Goal: Task Accomplishment & Management: Manage account settings

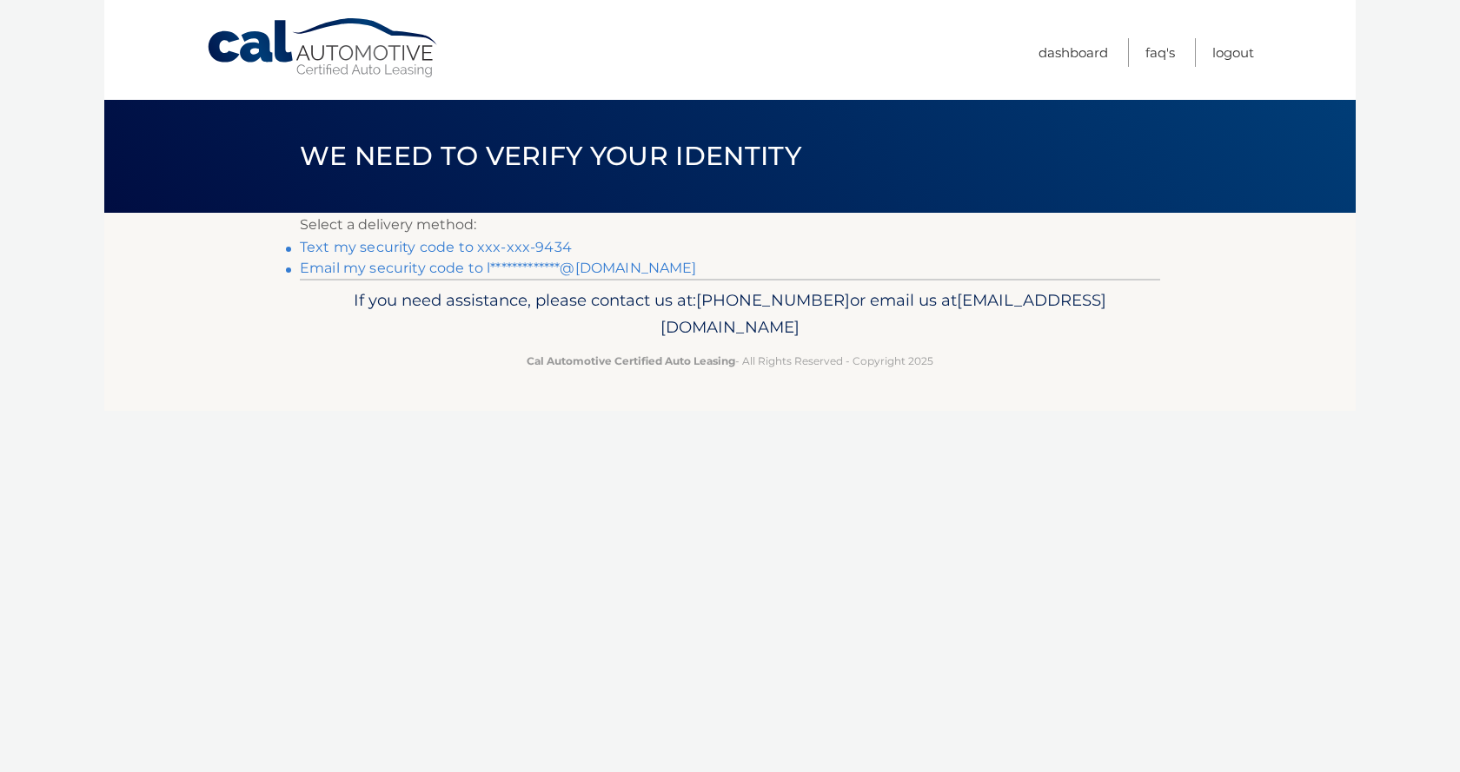
click at [601, 268] on link "**********" at bounding box center [498, 268] width 397 height 17
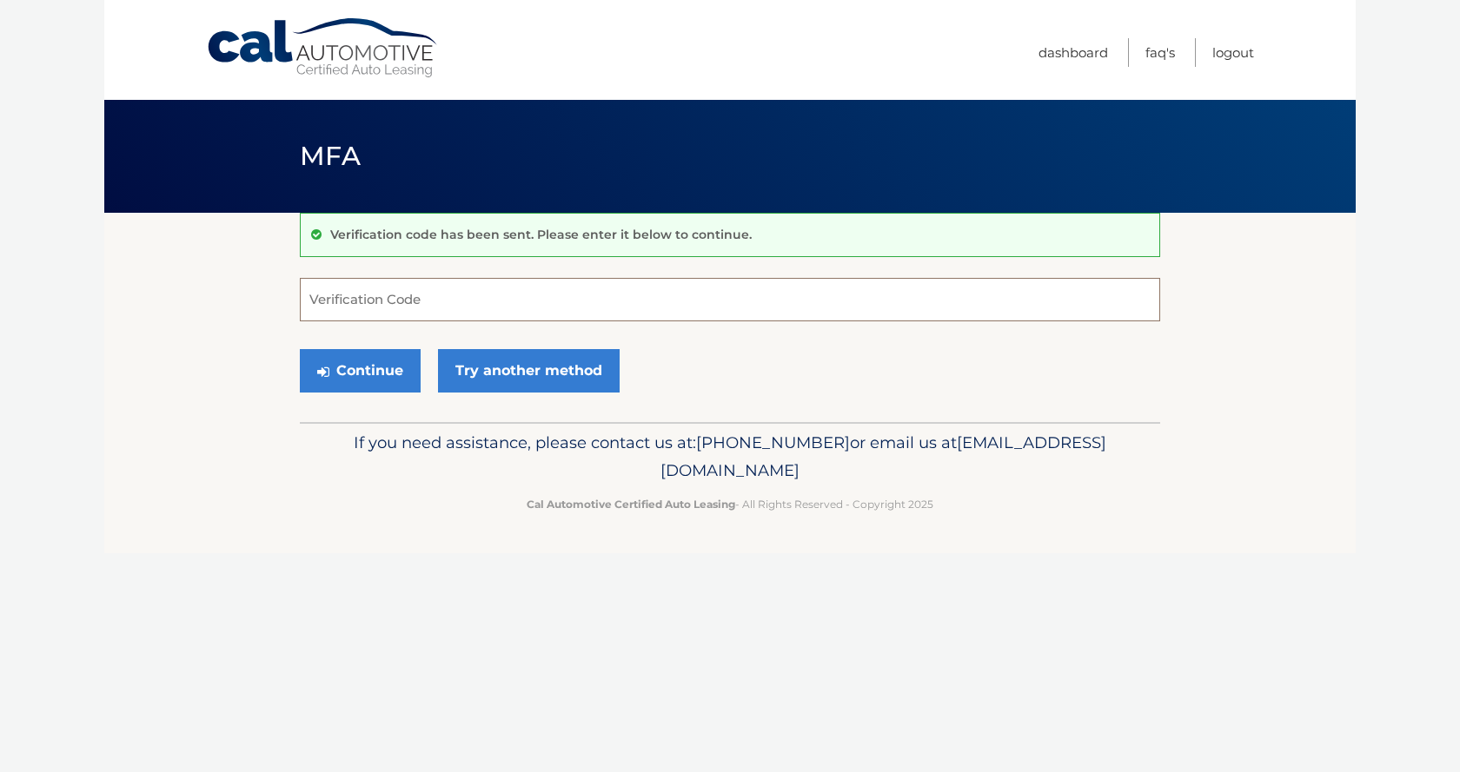
click at [405, 301] on input "Verification Code" at bounding box center [730, 299] width 860 height 43
type input "204273"
click at [356, 372] on button "Continue" at bounding box center [360, 370] width 121 height 43
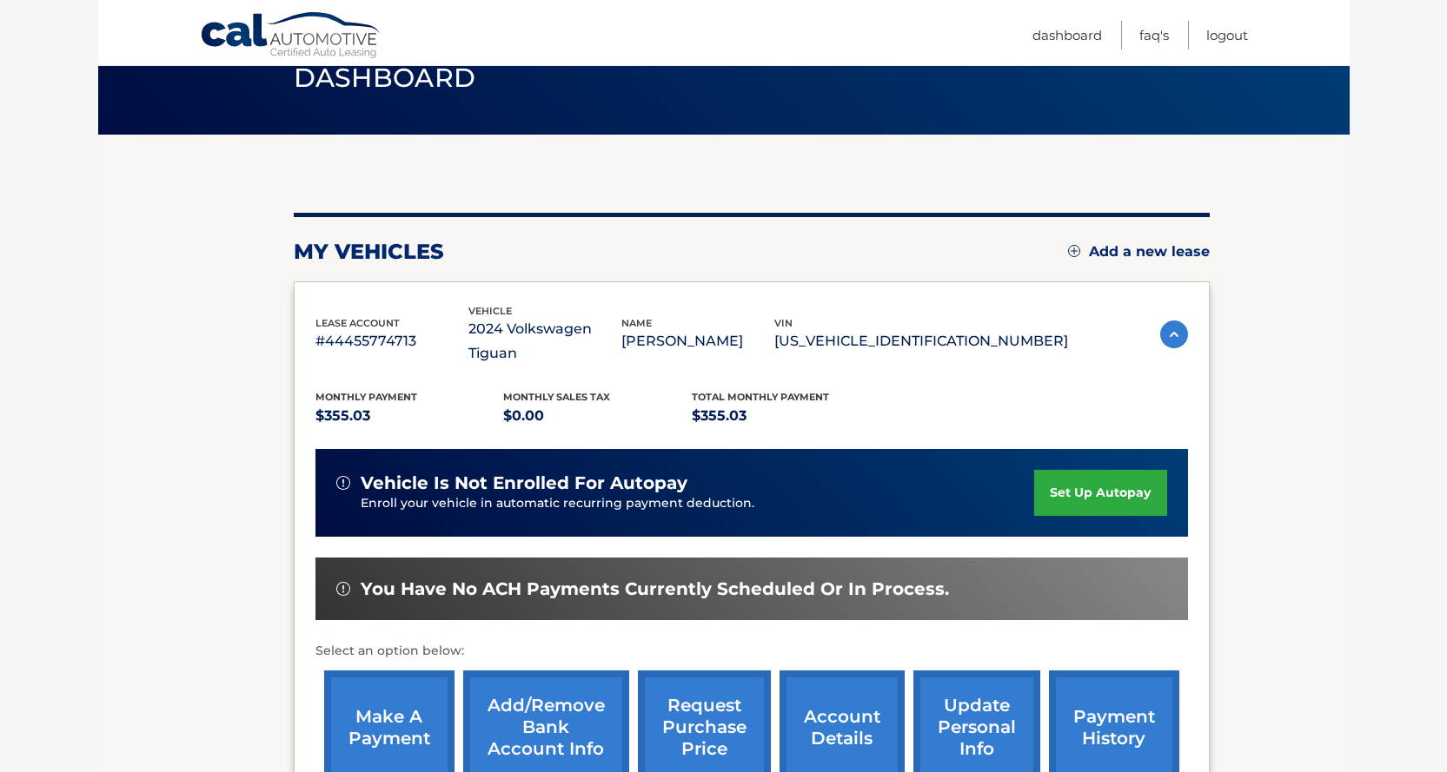
scroll to position [174, 0]
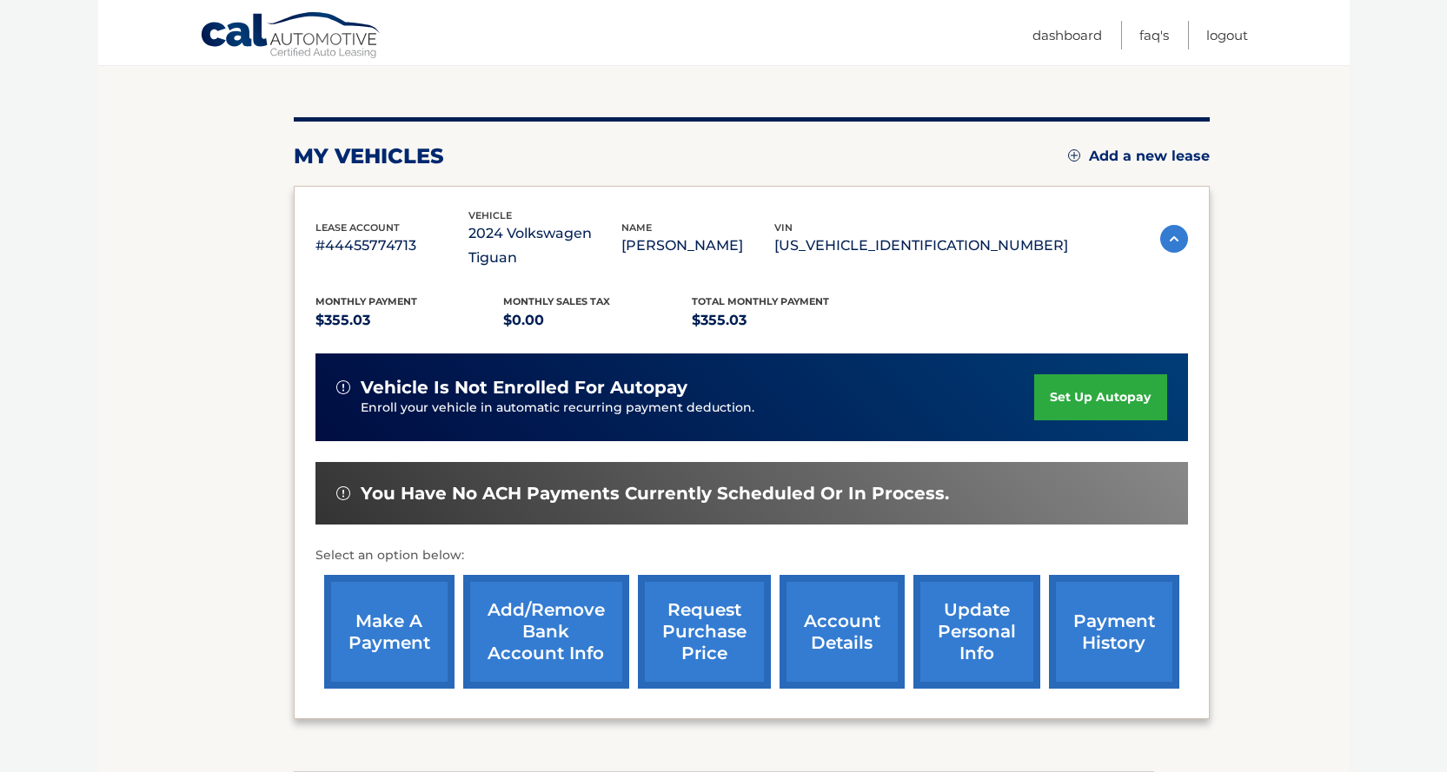
click at [384, 613] on link "make a payment" at bounding box center [389, 632] width 130 height 114
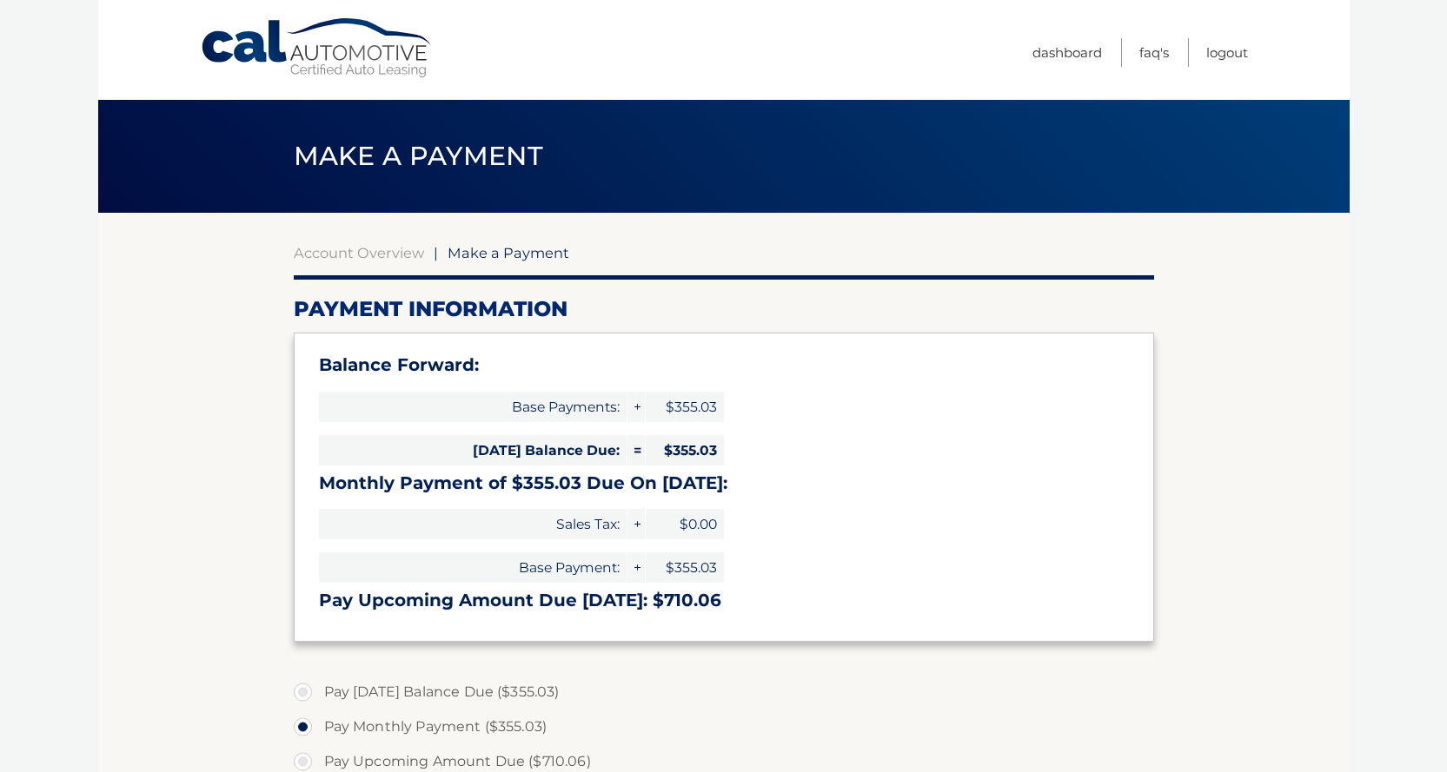
select select "YWM5ZTBlMzEtMTdjNS00ZmZlLWI1N2YtNDNiODcyOWNlZDRh"
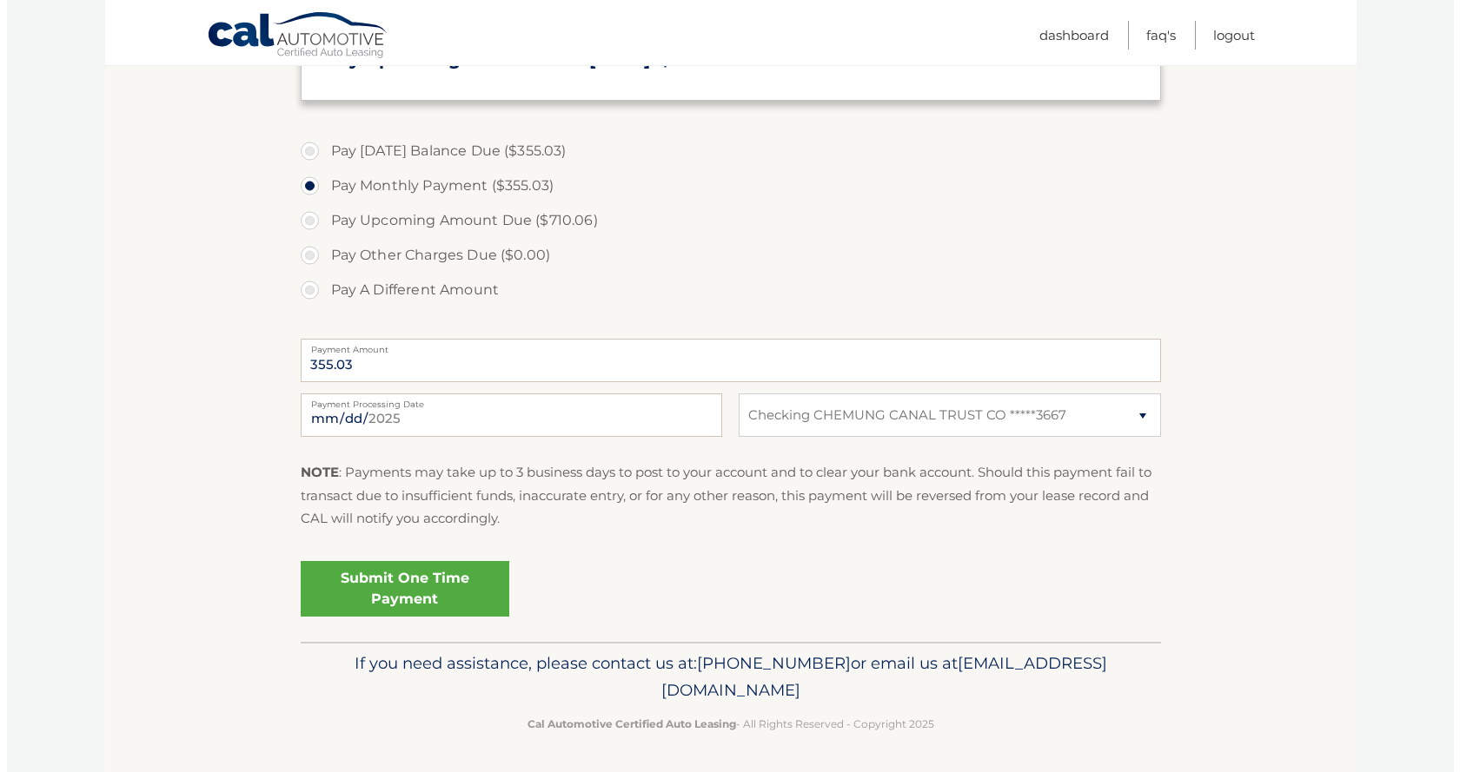
scroll to position [543, 0]
click at [423, 582] on link "Submit One Time Payment" at bounding box center [398, 588] width 209 height 56
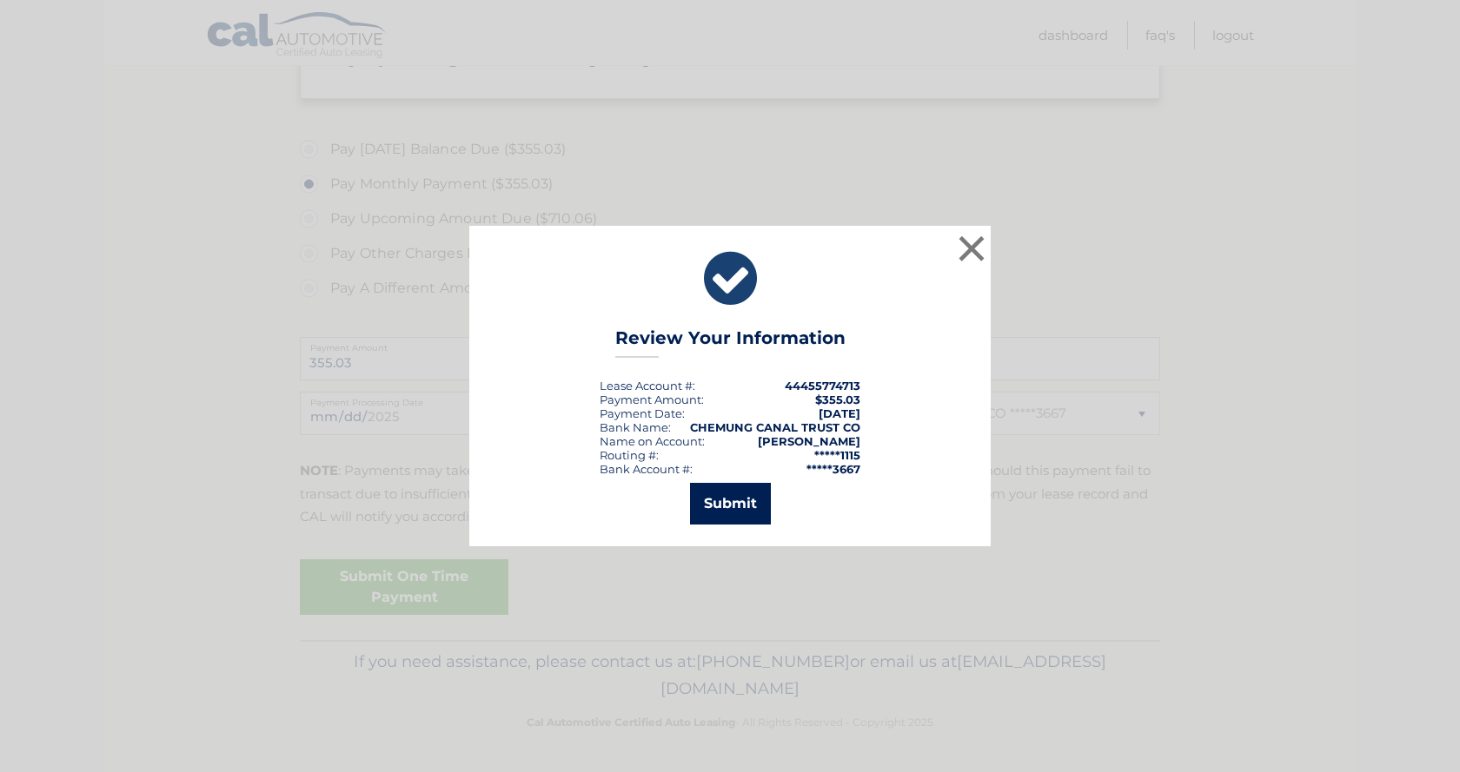
click at [750, 510] on button "Submit" at bounding box center [730, 504] width 81 height 42
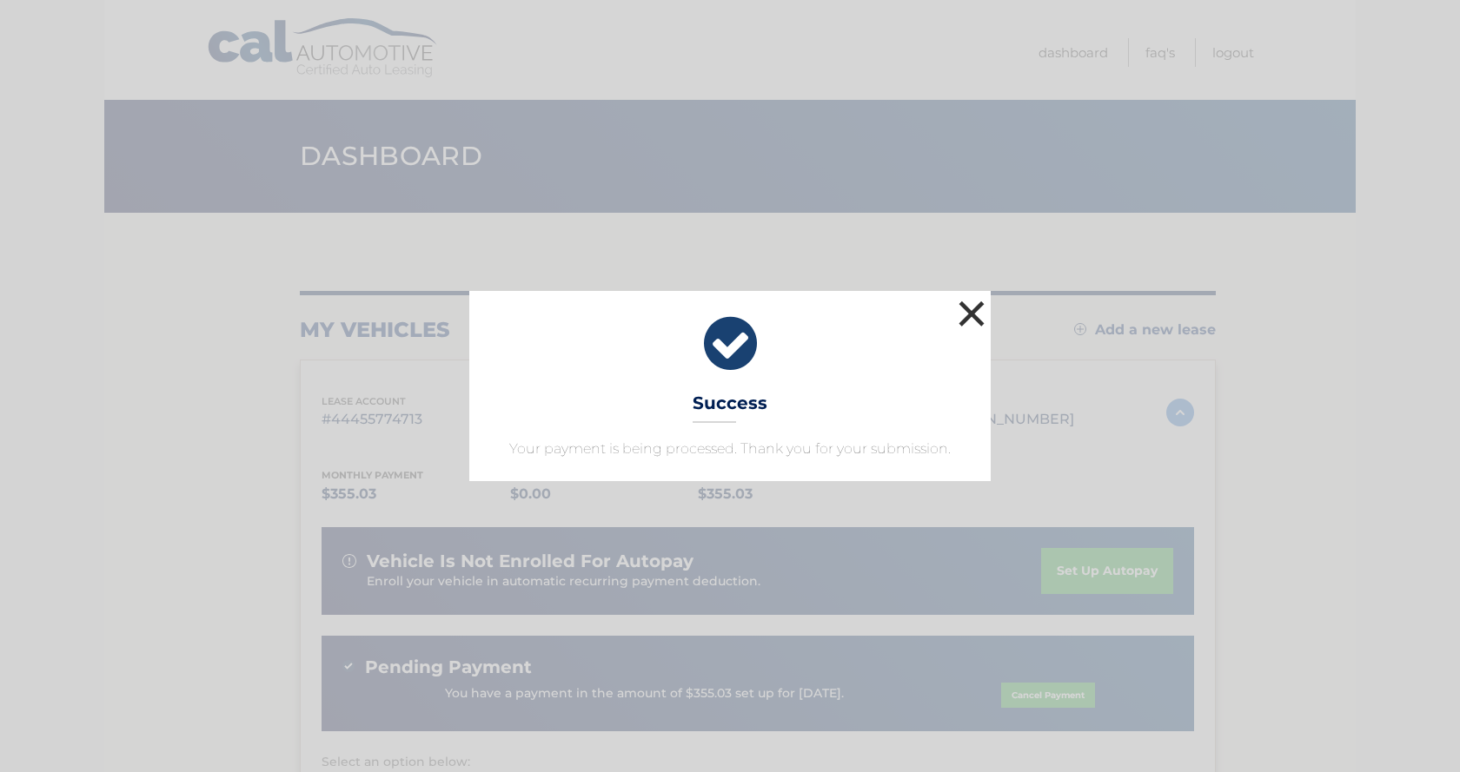
click at [974, 313] on button "×" at bounding box center [971, 313] width 35 height 35
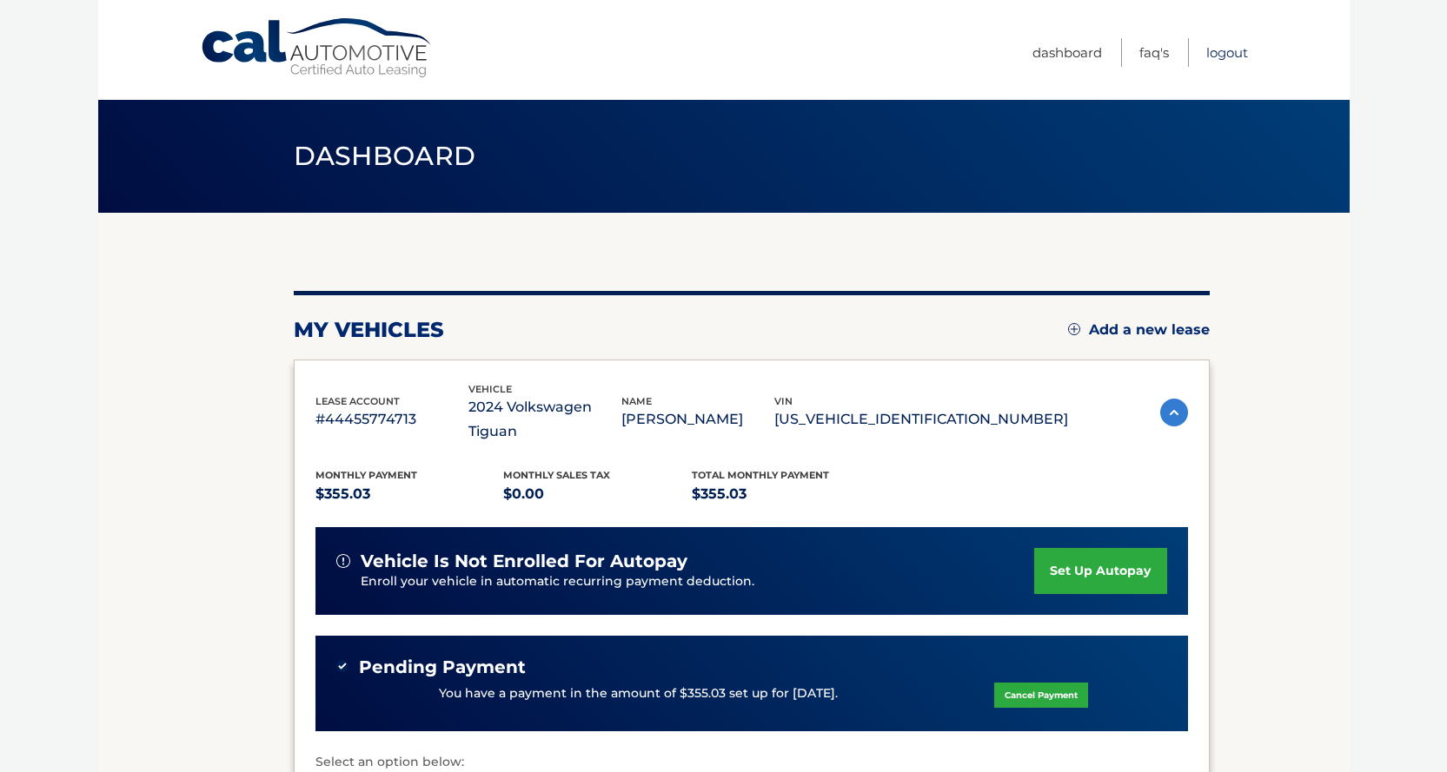
click at [1219, 49] on link "Logout" at bounding box center [1227, 52] width 42 height 29
